Goal: Task Accomplishment & Management: Complete application form

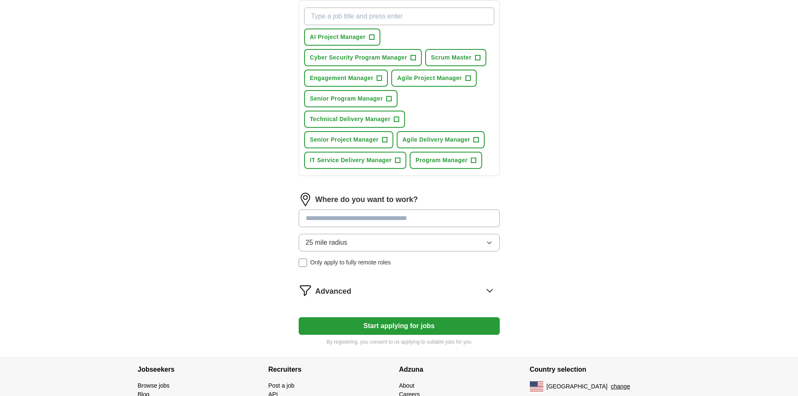
scroll to position [335, 0]
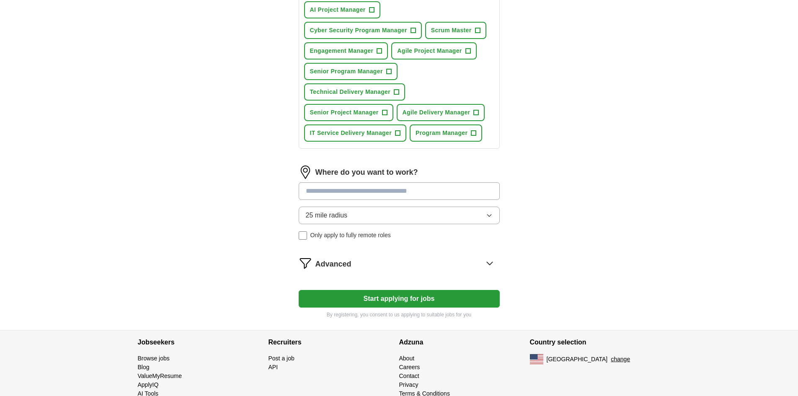
click at [484, 215] on button "25 mile radius" at bounding box center [399, 216] width 201 height 18
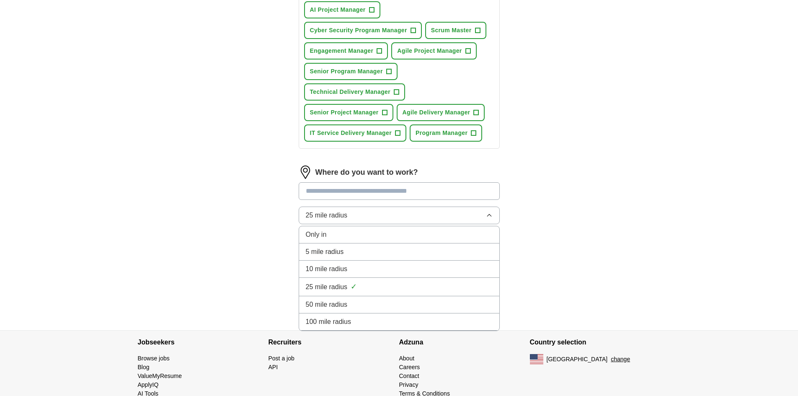
click at [394, 302] on div "50 mile radius" at bounding box center [399, 305] width 187 height 10
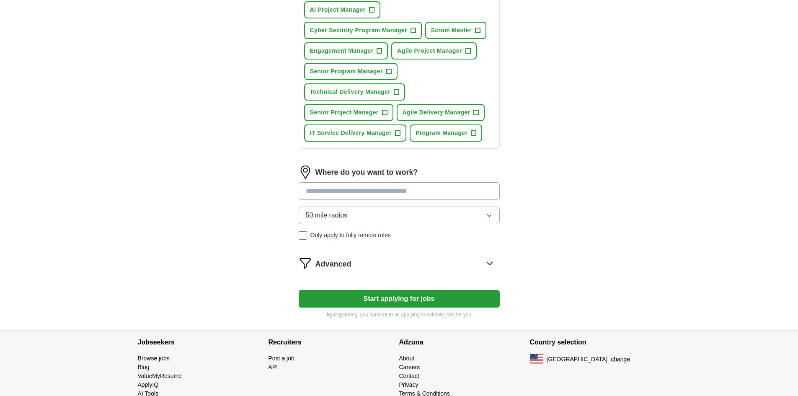
click at [334, 296] on button "Start applying for jobs" at bounding box center [399, 299] width 201 height 18
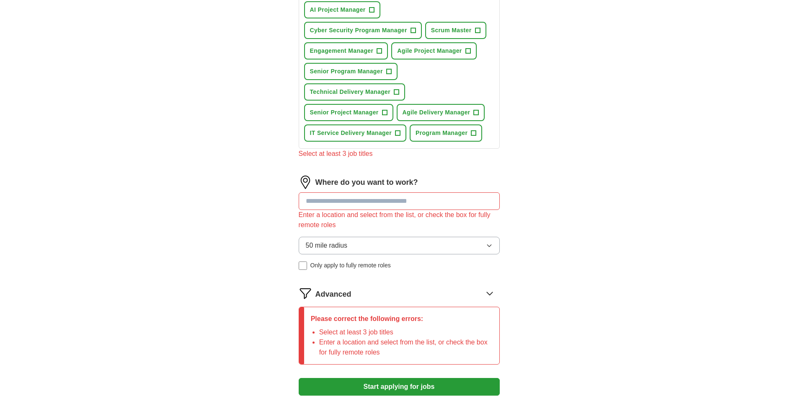
click at [348, 202] on input at bounding box center [399, 201] width 201 height 18
type input "*****"
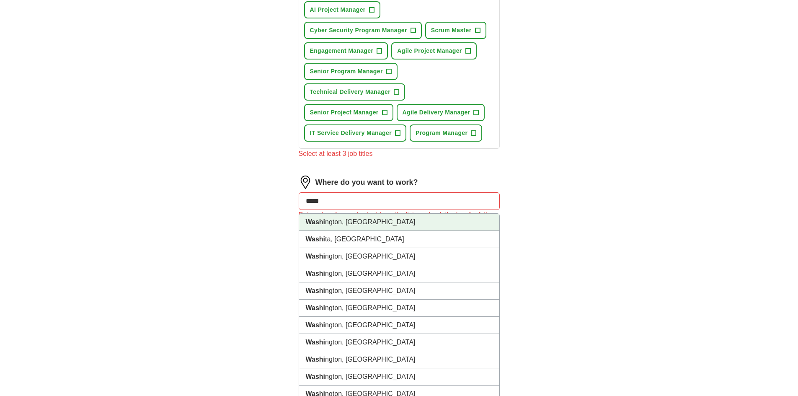
click at [373, 224] on li "Washi ngton, [GEOGRAPHIC_DATA]" at bounding box center [399, 222] width 200 height 17
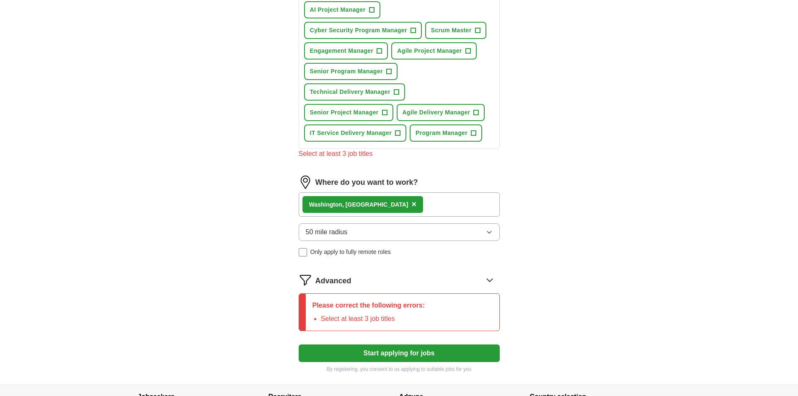
click at [395, 200] on div "Washi ngton, [GEOGRAPHIC_DATA] ×" at bounding box center [399, 204] width 201 height 24
click at [387, 202] on div "Washi ngton, [GEOGRAPHIC_DATA] ×" at bounding box center [399, 204] width 201 height 24
click at [456, 205] on div "Washi ngton, [GEOGRAPHIC_DATA] ×" at bounding box center [399, 204] width 201 height 24
click at [482, 206] on div "Washi ngton, [GEOGRAPHIC_DATA] ×" at bounding box center [399, 204] width 201 height 24
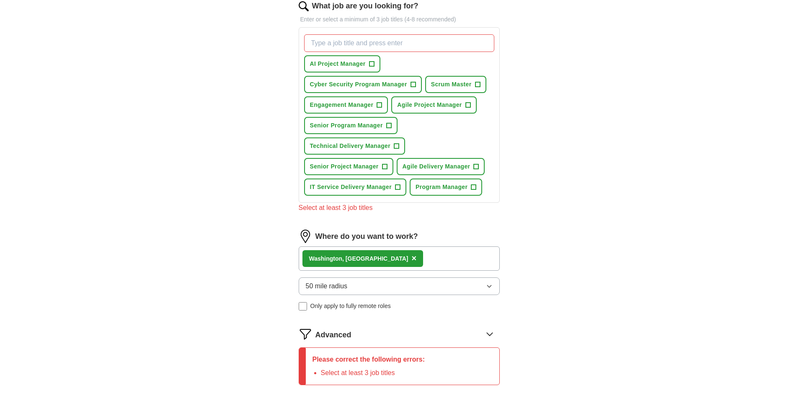
scroll to position [325, 0]
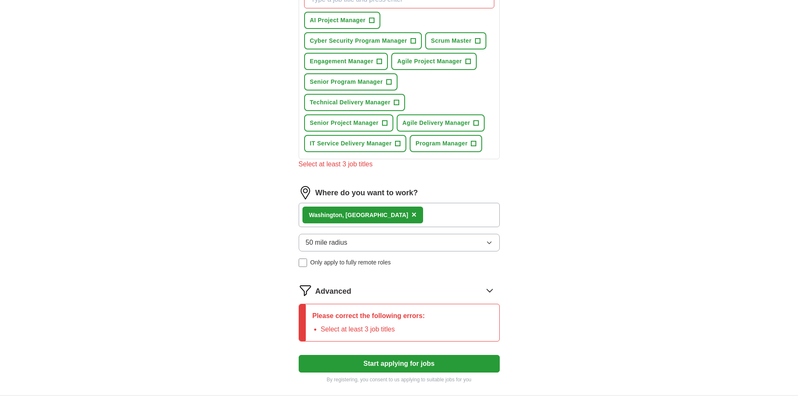
click at [489, 289] on icon at bounding box center [489, 290] width 13 height 13
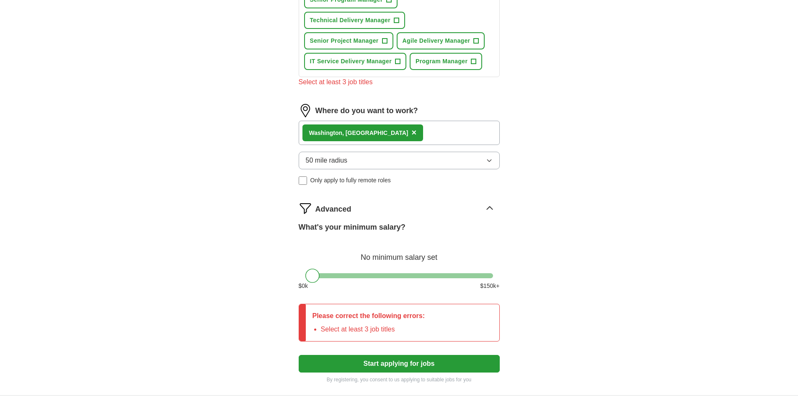
scroll to position [451, 0]
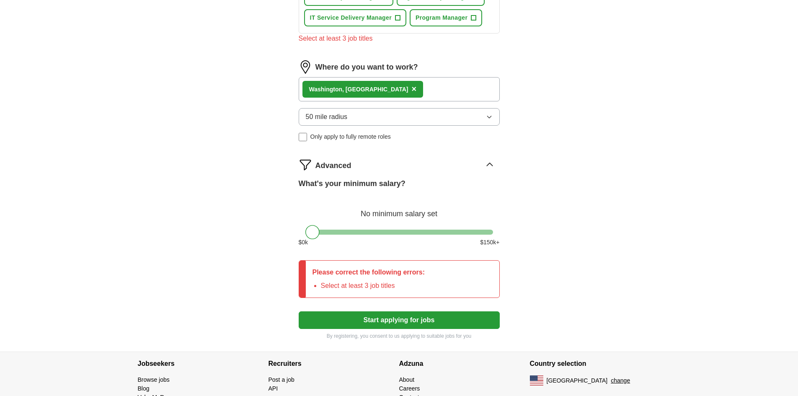
click at [469, 292] on div "Please correct the following errors: Select at least 3 job titles" at bounding box center [399, 279] width 201 height 38
drag, startPoint x: 316, startPoint y: 235, endPoint x: 492, endPoint y: 250, distance: 175.8
click at [492, 250] on div "What's your minimum salary? At least $ 150k per year $ 0 k $ 150 k+" at bounding box center [399, 215] width 201 height 75
click at [414, 318] on button "Start applying for jobs" at bounding box center [399, 320] width 201 height 18
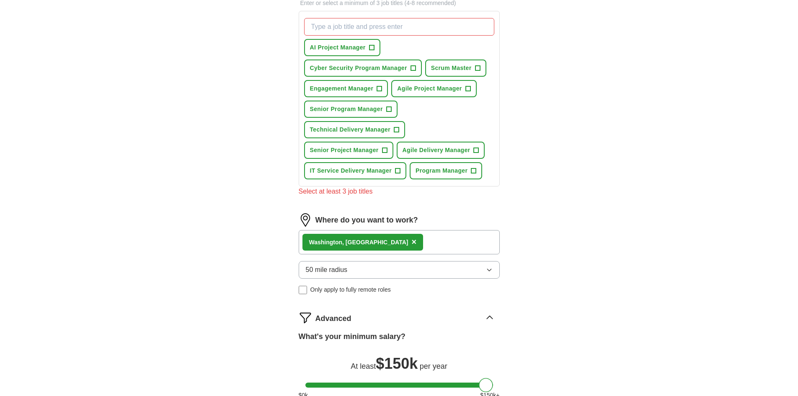
scroll to position [283, 0]
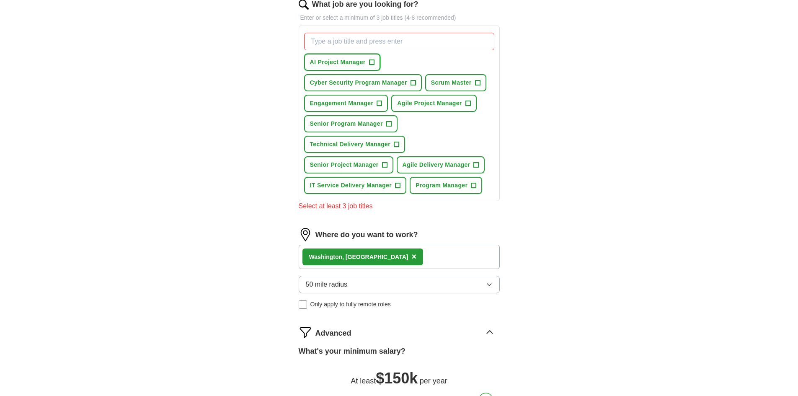
click at [332, 62] on span "AI Project Manager" at bounding box center [338, 62] width 56 height 9
click at [425, 104] on span "Agile Project Manager" at bounding box center [429, 103] width 65 height 9
click at [339, 146] on span "Technical Delivery Manager" at bounding box center [350, 144] width 80 height 9
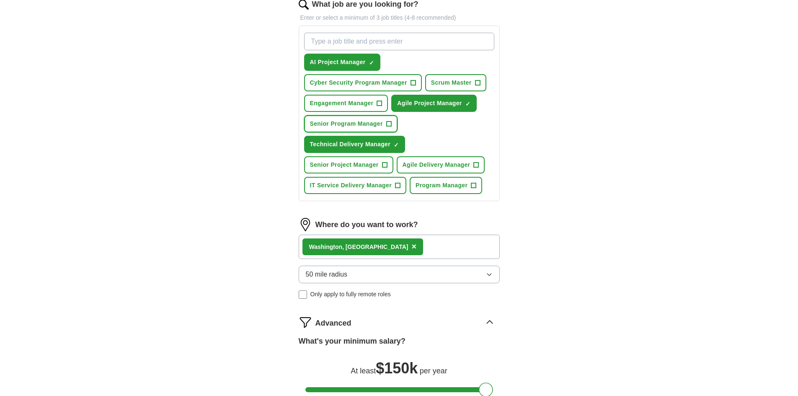
click at [345, 124] on span "Senior Program Manager" at bounding box center [346, 123] width 73 height 9
click at [358, 167] on span "Senior Project Manager" at bounding box center [344, 165] width 69 height 9
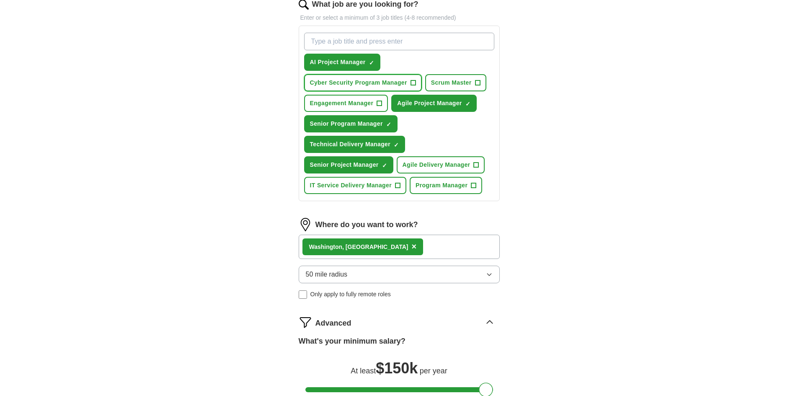
click at [365, 82] on span "Cyber Security Program Manager" at bounding box center [358, 82] width 97 height 9
click at [464, 83] on span "Scrum Master" at bounding box center [451, 82] width 41 height 9
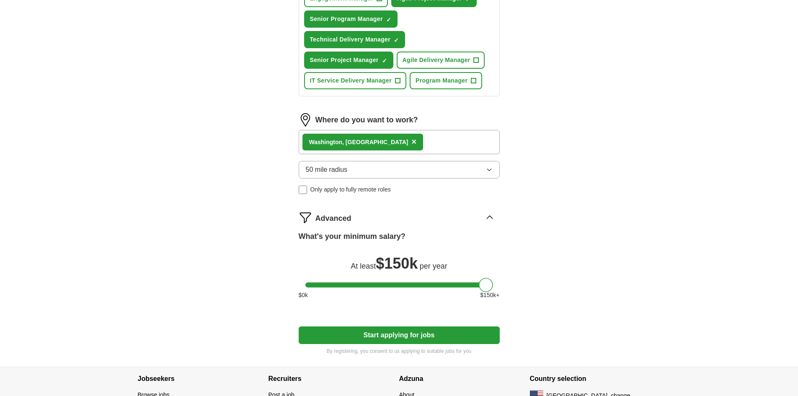
scroll to position [443, 0]
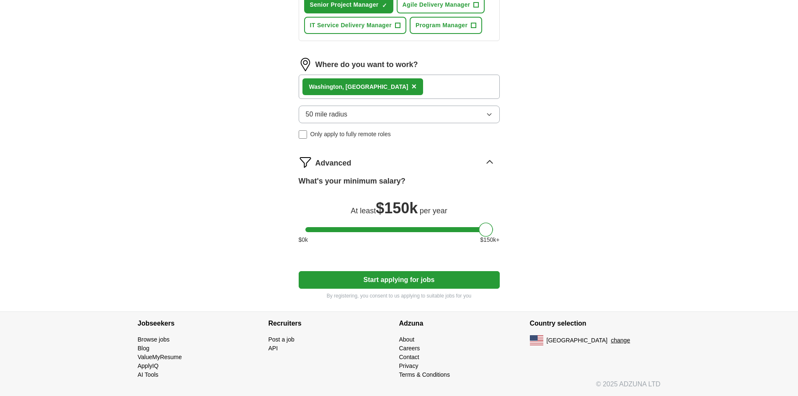
click at [449, 278] on button "Start applying for jobs" at bounding box center [399, 280] width 201 height 18
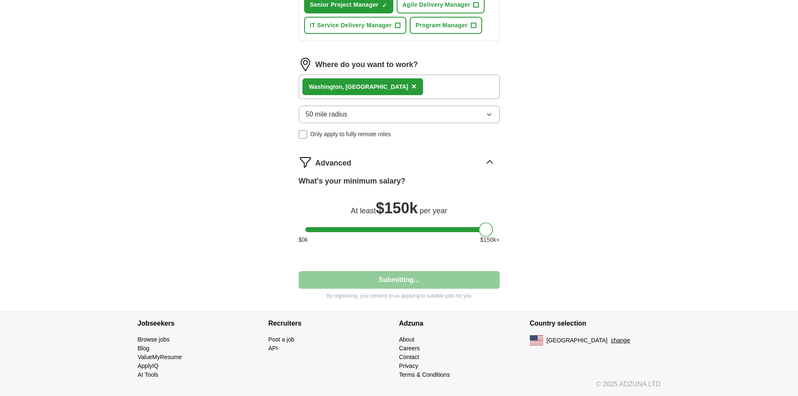
select select "**"
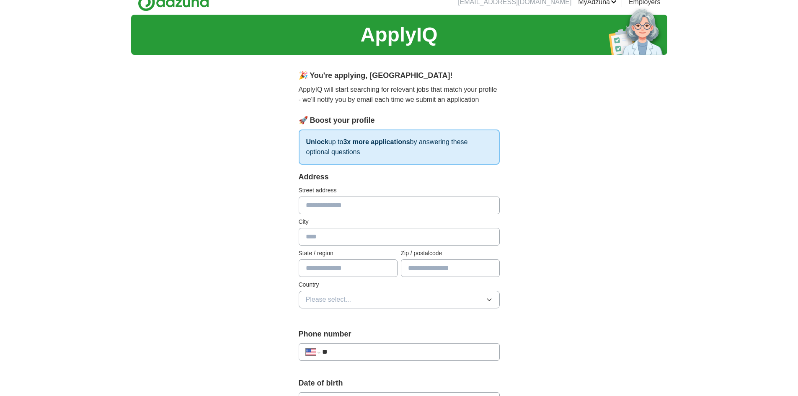
scroll to position [0, 0]
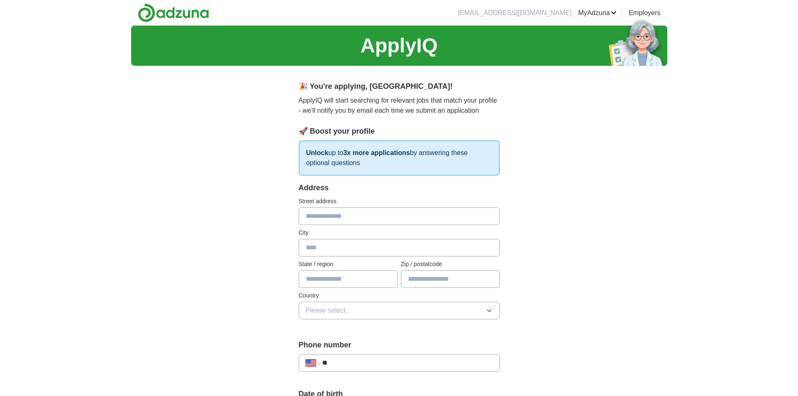
click at [347, 214] on input "text" at bounding box center [399, 216] width 201 height 18
type input "**********"
type input "********"
type input "**"
type input "*****"
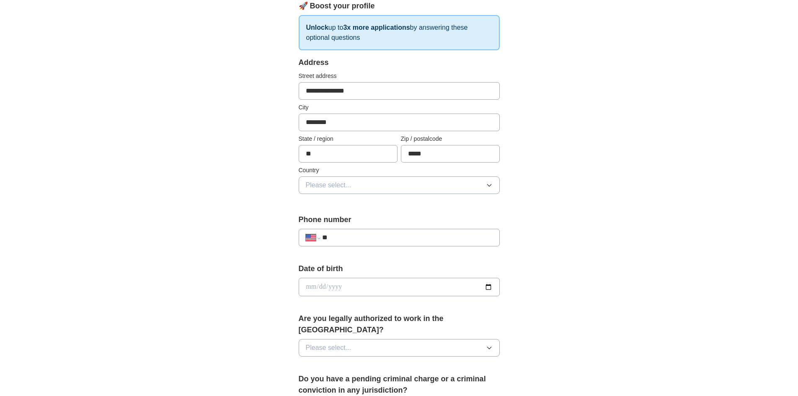
scroll to position [126, 0]
click at [380, 186] on button "Please select..." at bounding box center [399, 185] width 201 height 18
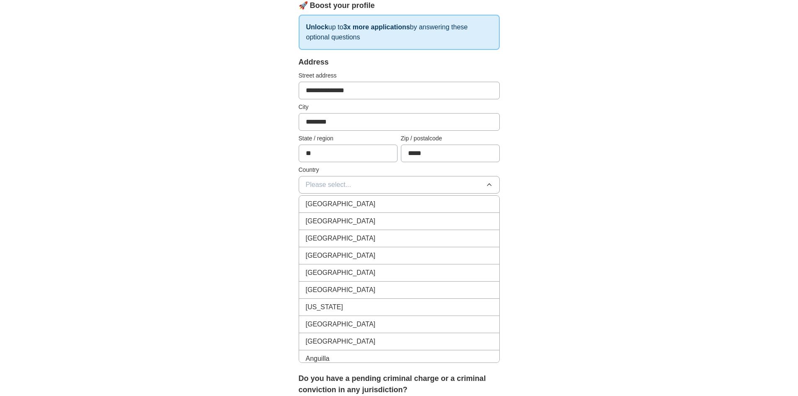
click at [358, 220] on div "[GEOGRAPHIC_DATA]" at bounding box center [399, 221] width 187 height 10
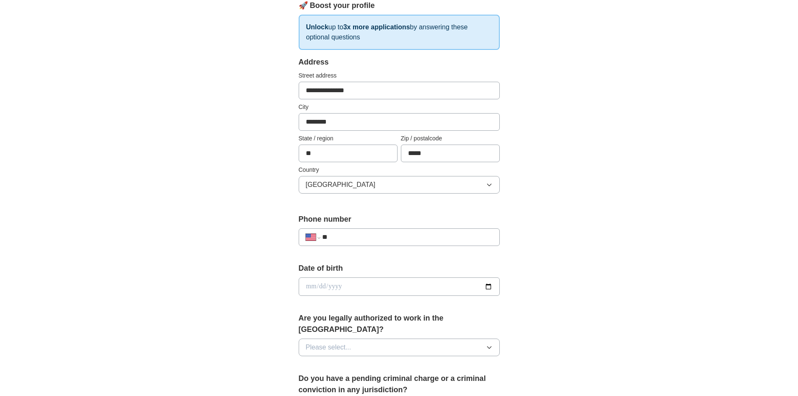
click at [357, 237] on input "**" at bounding box center [407, 237] width 170 height 10
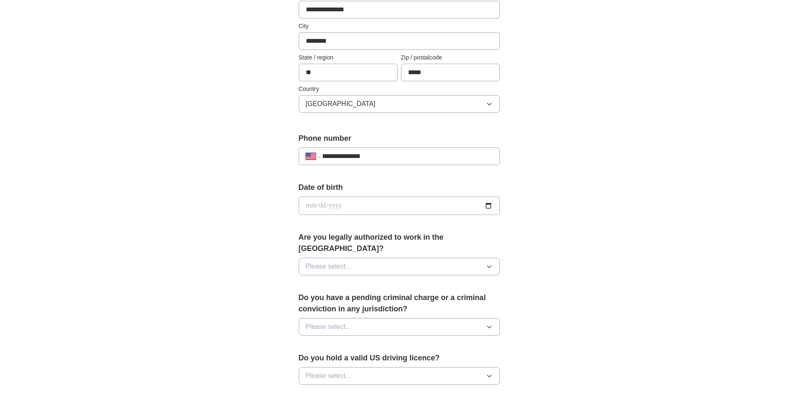
scroll to position [210, 0]
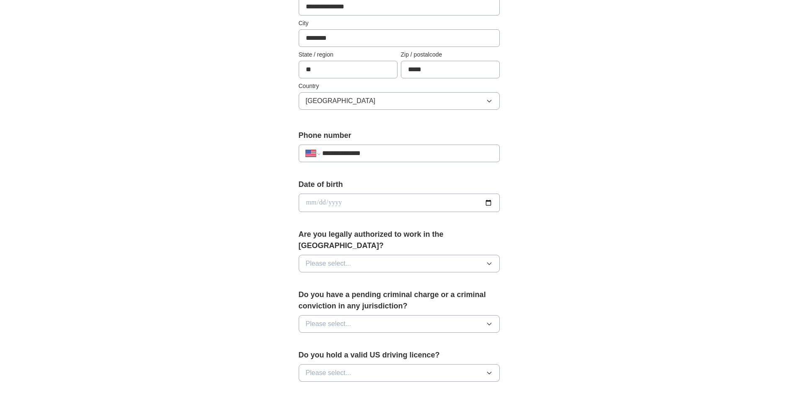
type input "**********"
click at [467, 255] on button "Please select..." at bounding box center [399, 264] width 201 height 18
click at [317, 278] on div "Yes" at bounding box center [399, 283] width 187 height 10
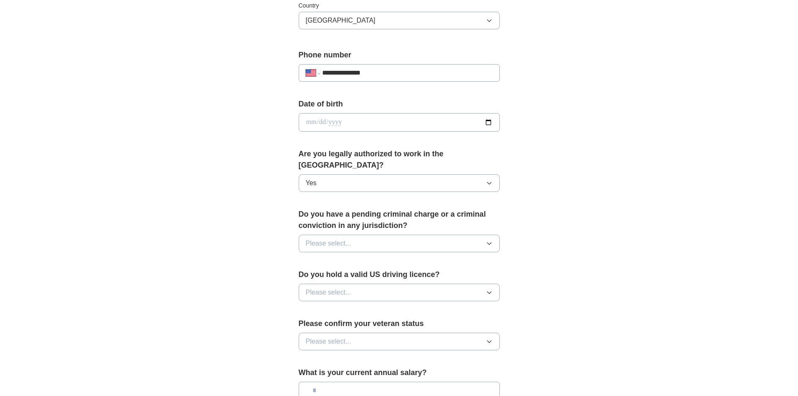
scroll to position [293, 0]
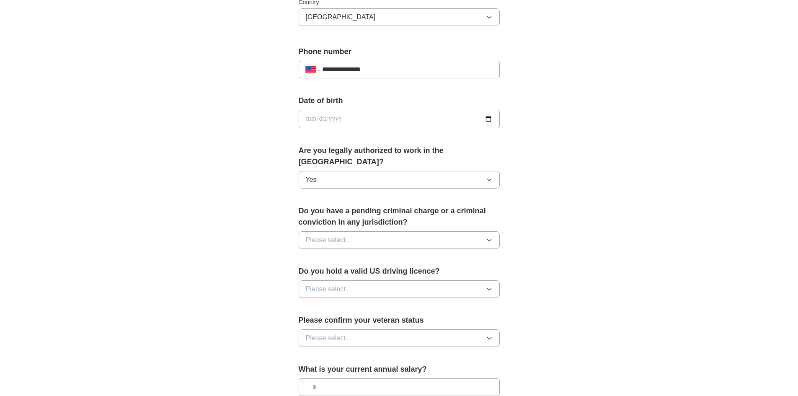
click at [358, 231] on button "Please select..." at bounding box center [399, 240] width 201 height 18
click at [350, 272] on div "No" at bounding box center [399, 277] width 187 height 10
click at [351, 280] on button "Please select..." at bounding box center [399, 289] width 201 height 18
click at [335, 303] on div "Yes" at bounding box center [399, 308] width 187 height 10
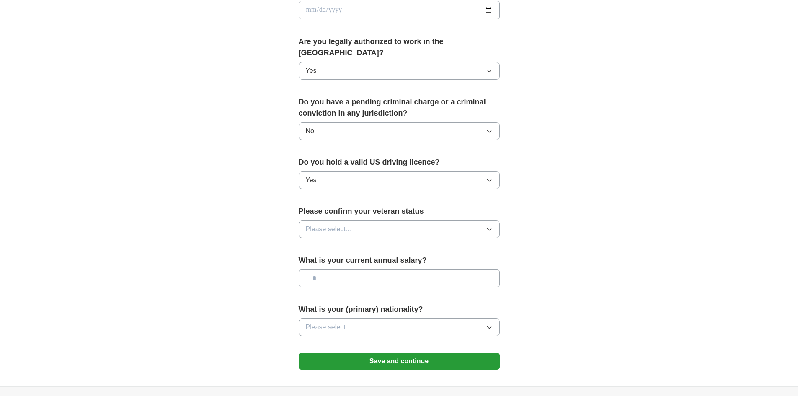
scroll to position [419, 0]
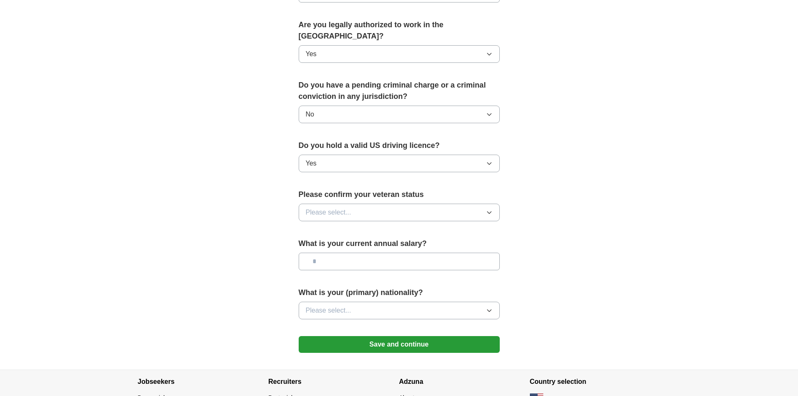
click at [363, 204] on button "Please select..." at bounding box center [399, 213] width 201 height 18
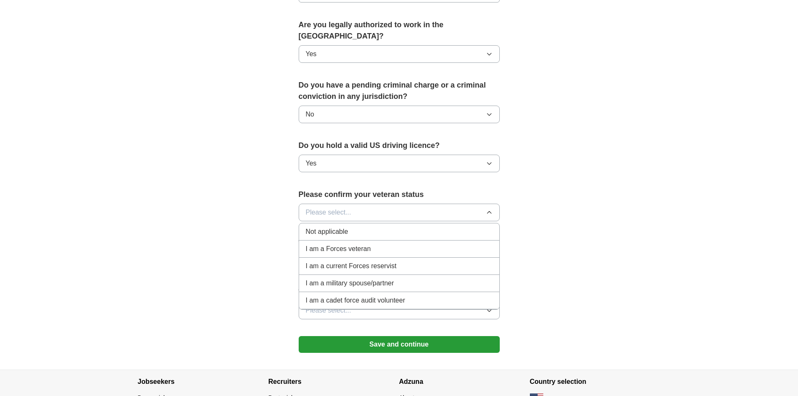
click at [386, 227] on div "Not applicable" at bounding box center [399, 232] width 187 height 10
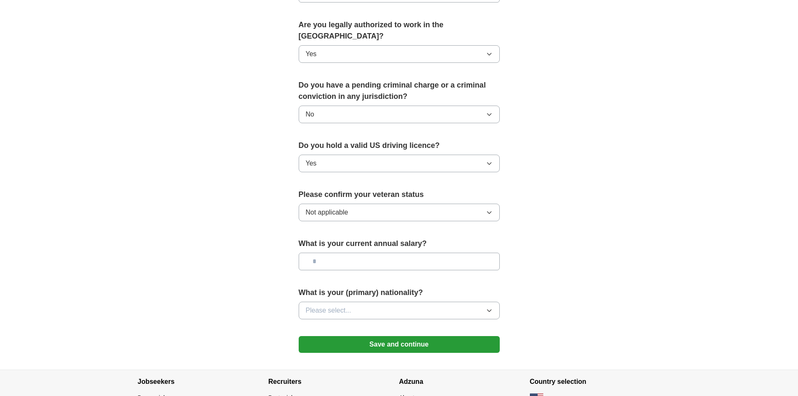
click at [381, 253] on input "text" at bounding box center [399, 262] width 201 height 18
type input "********"
click at [343, 306] on span "Please select..." at bounding box center [329, 311] width 46 height 10
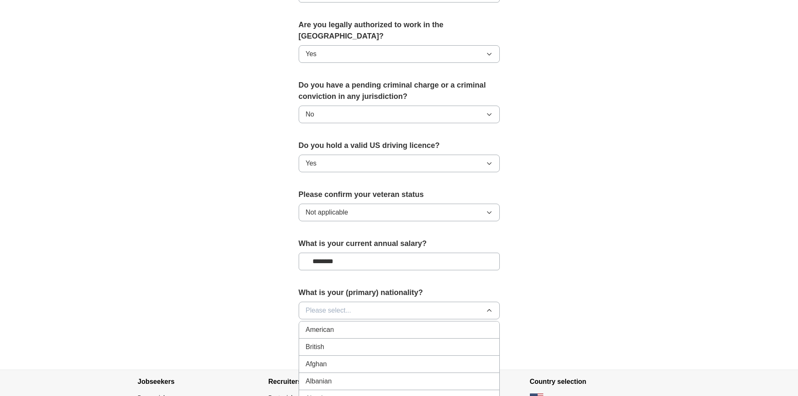
click at [343, 306] on span "Please select..." at bounding box center [329, 311] width 46 height 10
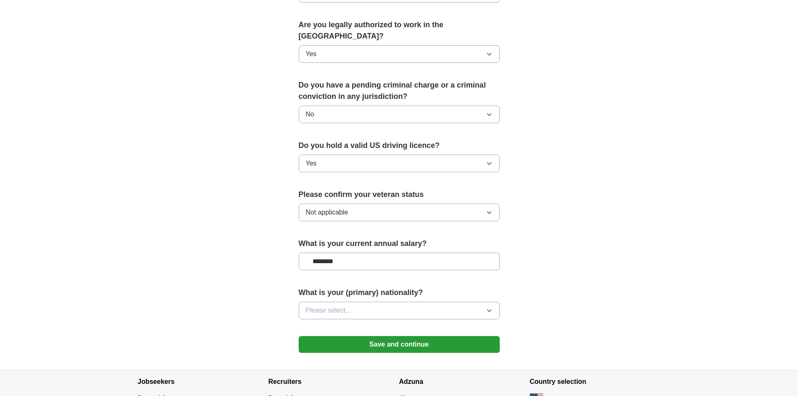
click at [343, 306] on span "Please select..." at bounding box center [329, 311] width 46 height 10
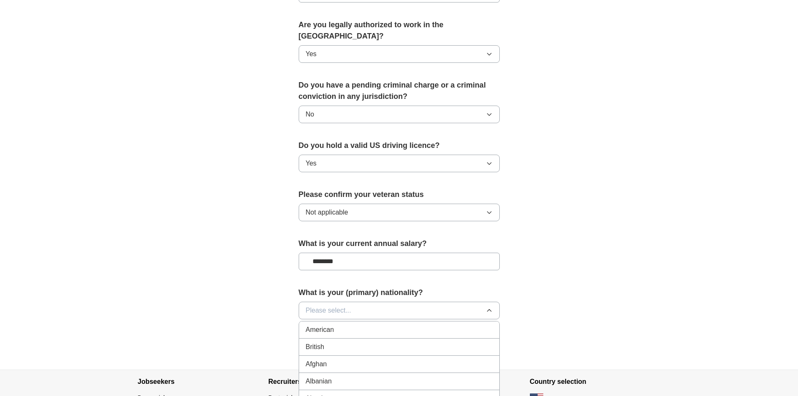
click at [351, 302] on button "Please select..." at bounding box center [399, 311] width 201 height 18
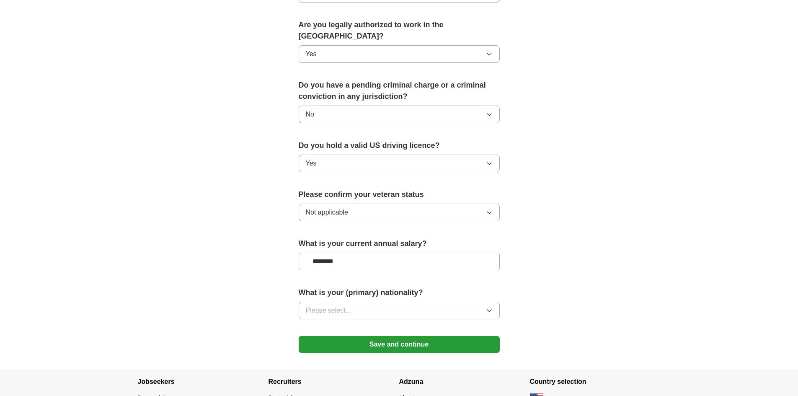
click at [351, 302] on button "Please select..." at bounding box center [399, 311] width 201 height 18
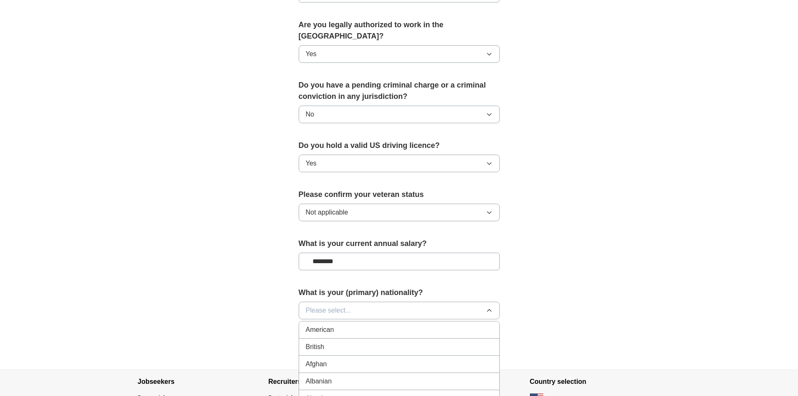
click at [351, 302] on button "Please select..." at bounding box center [399, 311] width 201 height 18
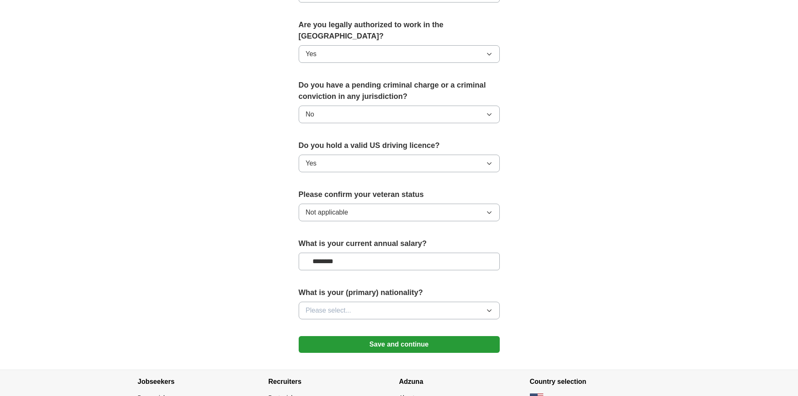
click at [351, 302] on button "Please select..." at bounding box center [399, 311] width 201 height 18
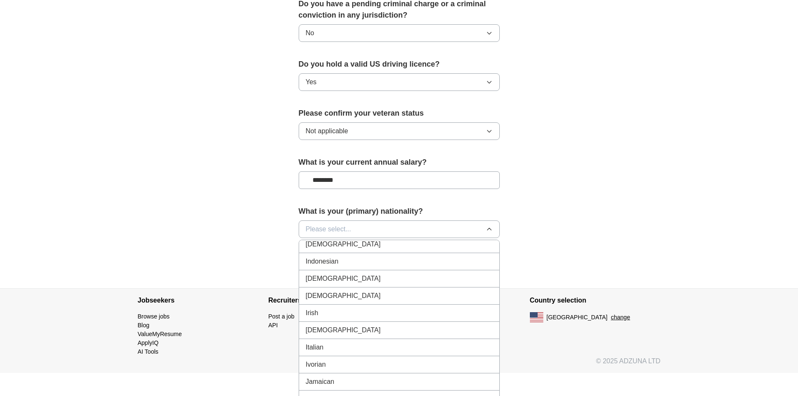
scroll to position [1370, 0]
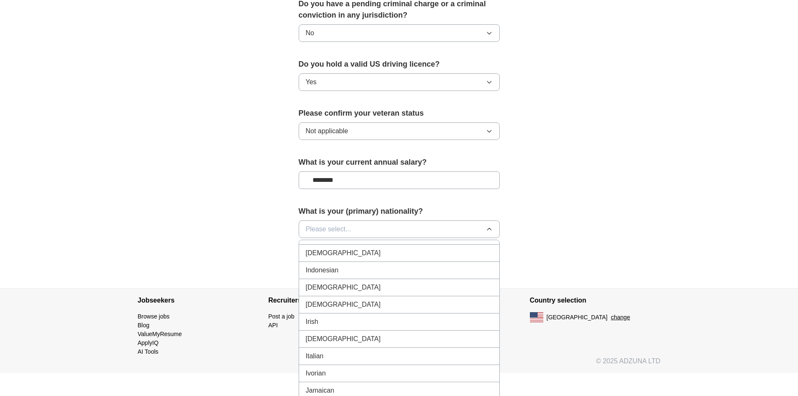
click at [424, 248] on div "[DEMOGRAPHIC_DATA]" at bounding box center [399, 253] width 187 height 10
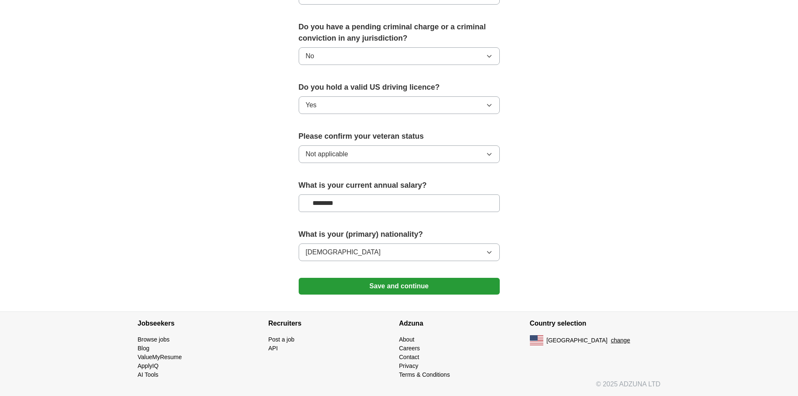
scroll to position [466, 0]
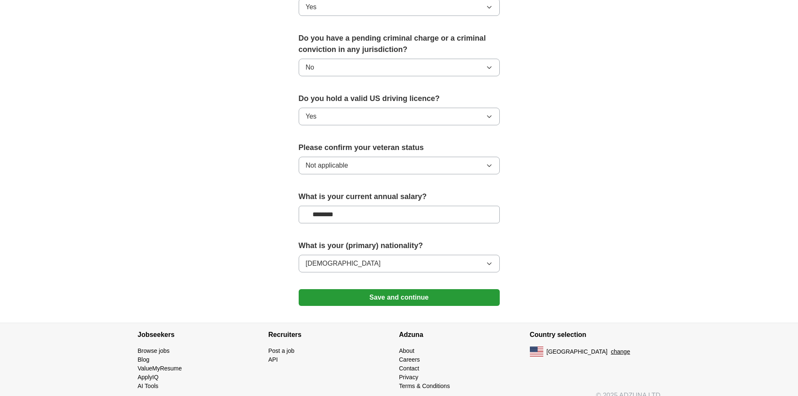
click at [425, 289] on button "Save and continue" at bounding box center [399, 297] width 201 height 17
